Goal: Information Seeking & Learning: Learn about a topic

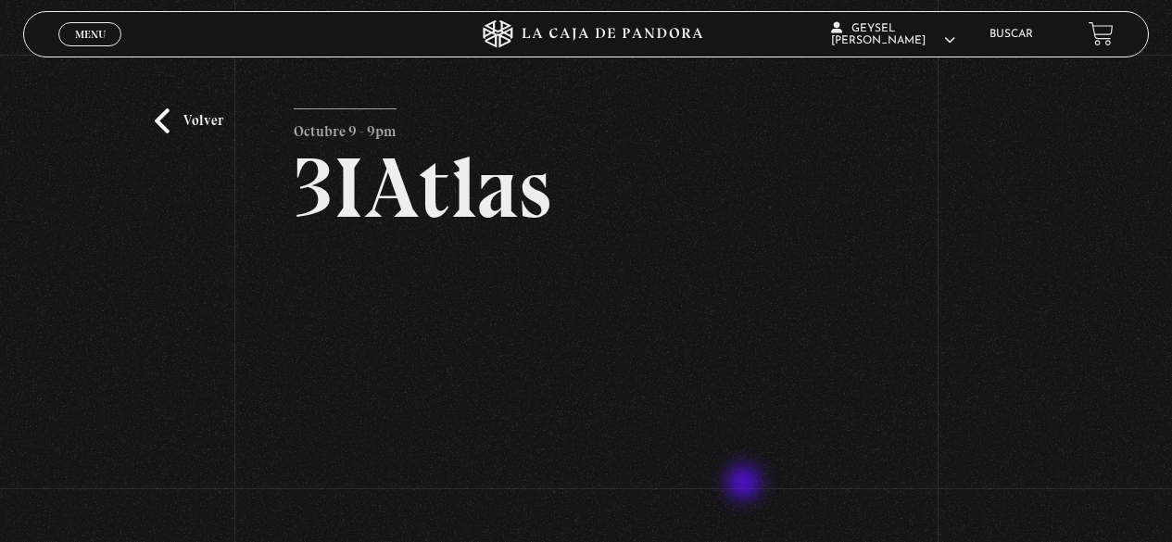
scroll to position [93, 0]
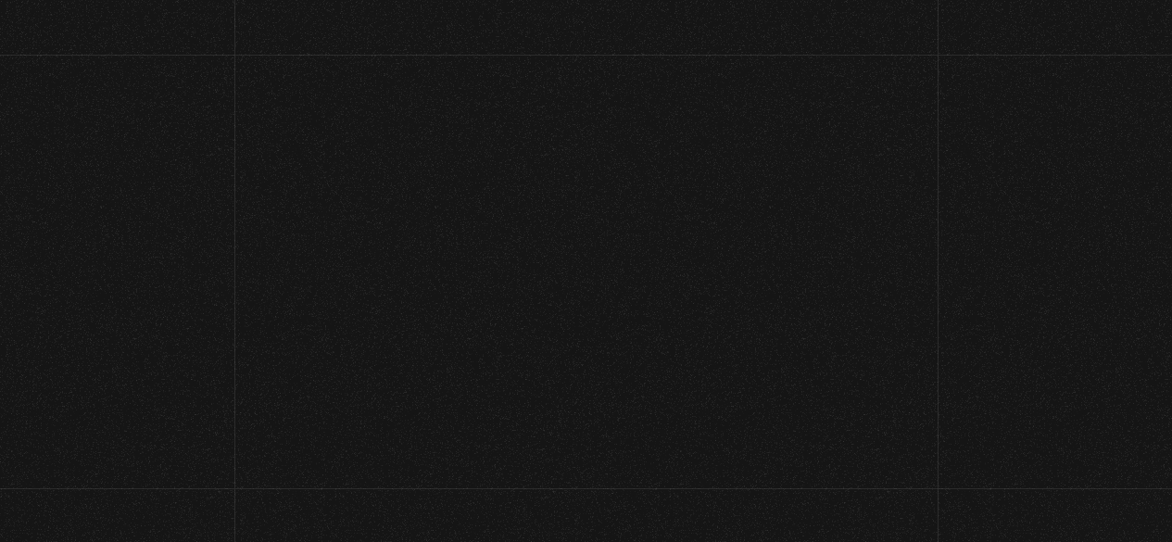
scroll to position [195, 0]
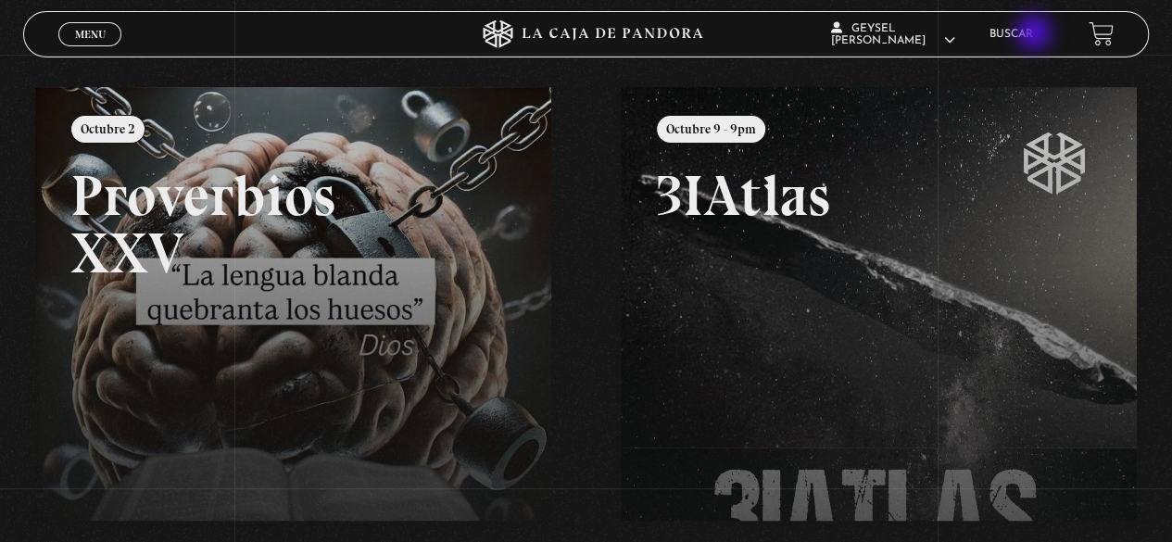
click at [1033, 34] on link "Buscar" at bounding box center [1012, 34] width 44 height 11
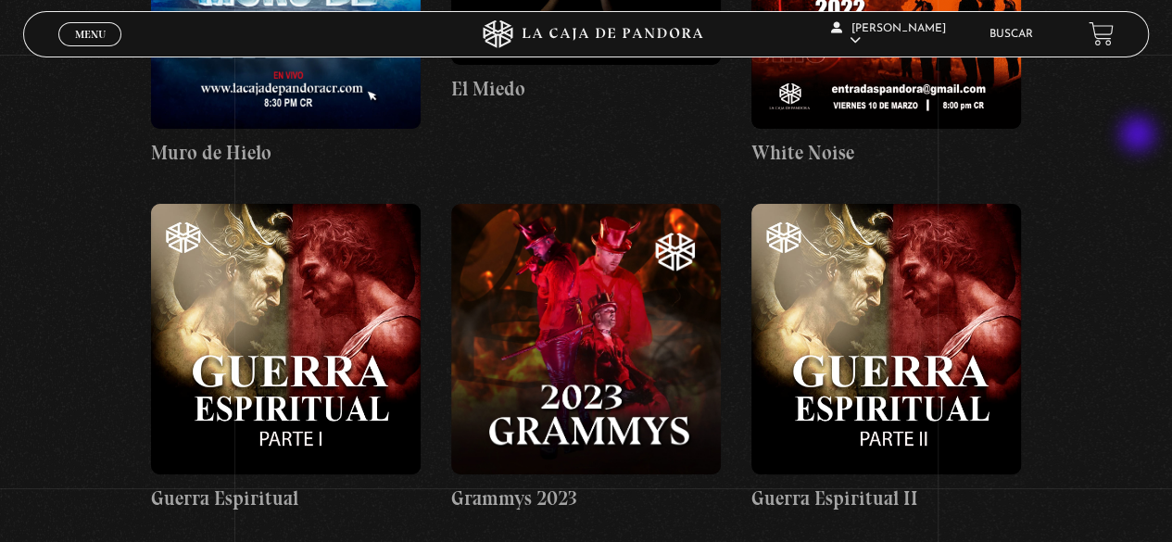
scroll to position [24837, 0]
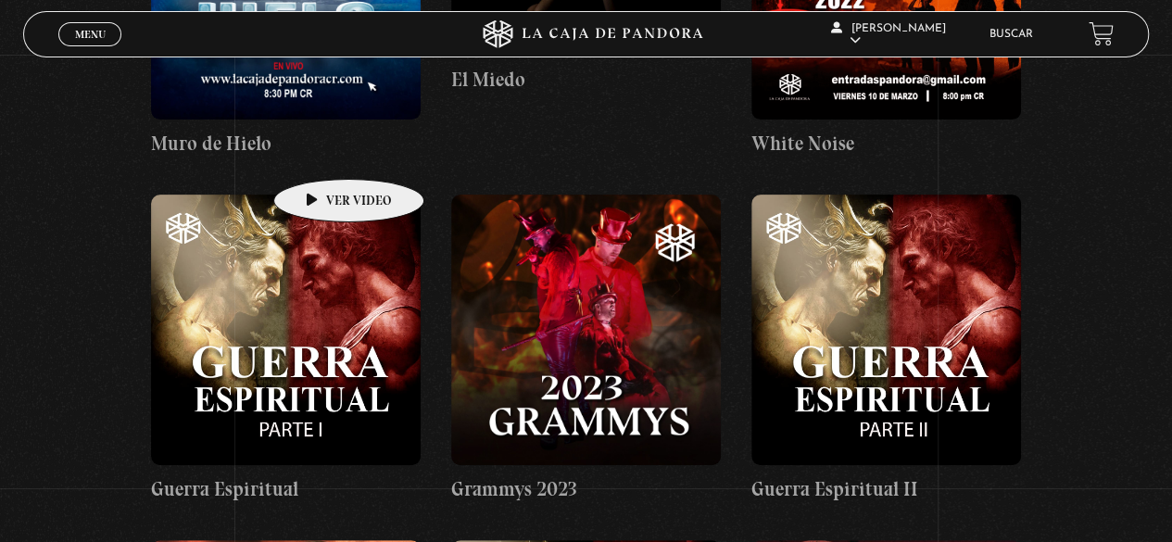
click at [320, 195] on figure at bounding box center [286, 330] width 270 height 270
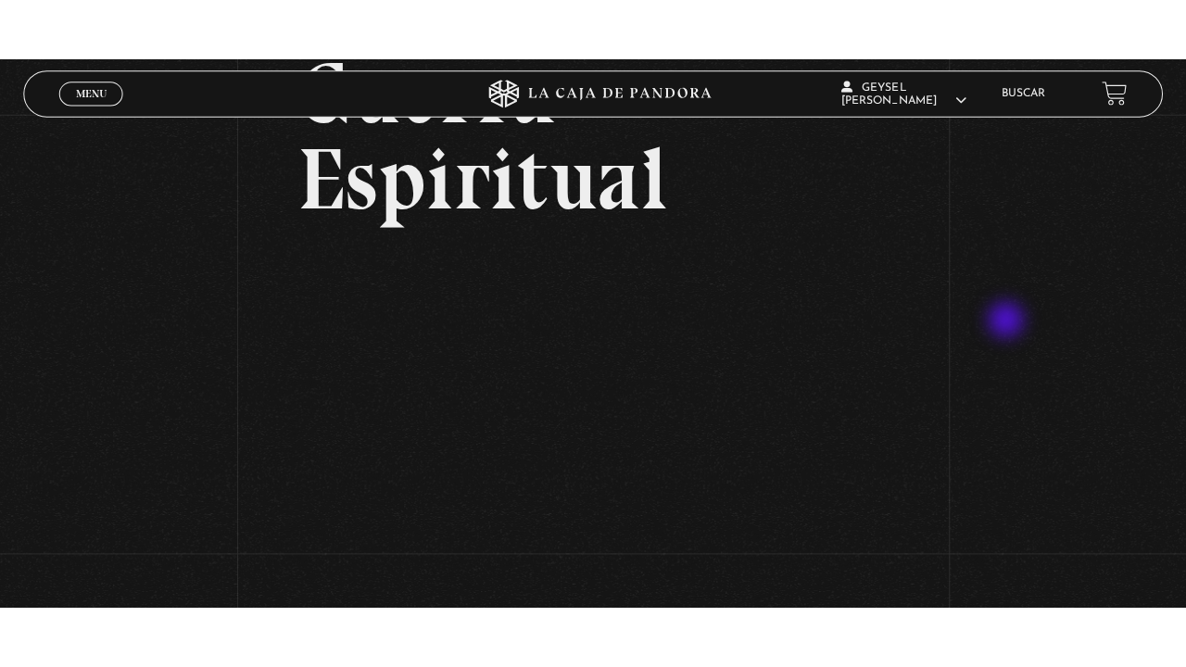
scroll to position [185, 0]
